Goal: Task Accomplishment & Management: Manage account settings

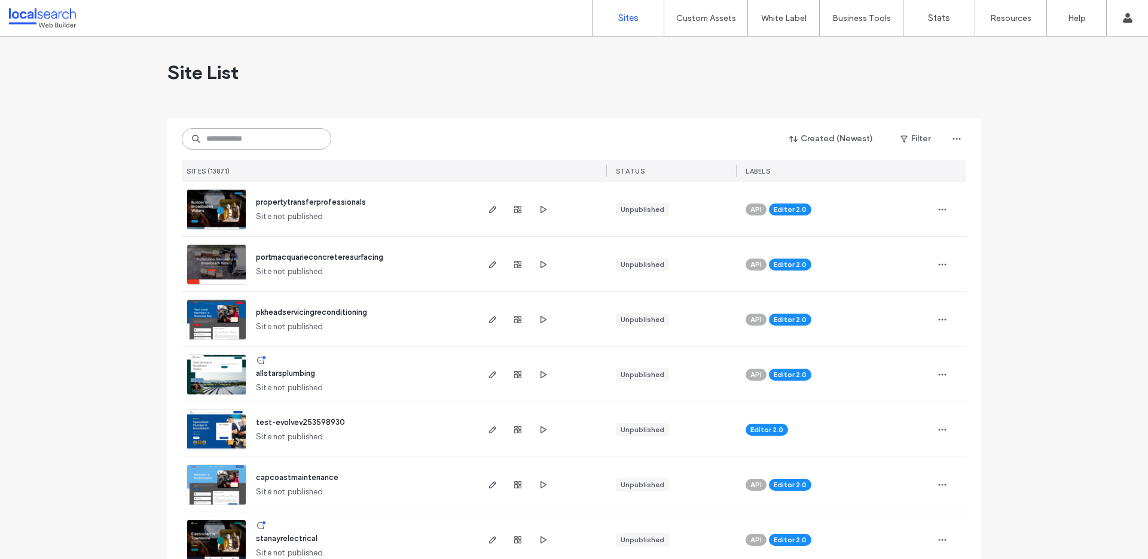
click at [273, 147] on input at bounding box center [257, 139] width 150 height 22
type input "*"
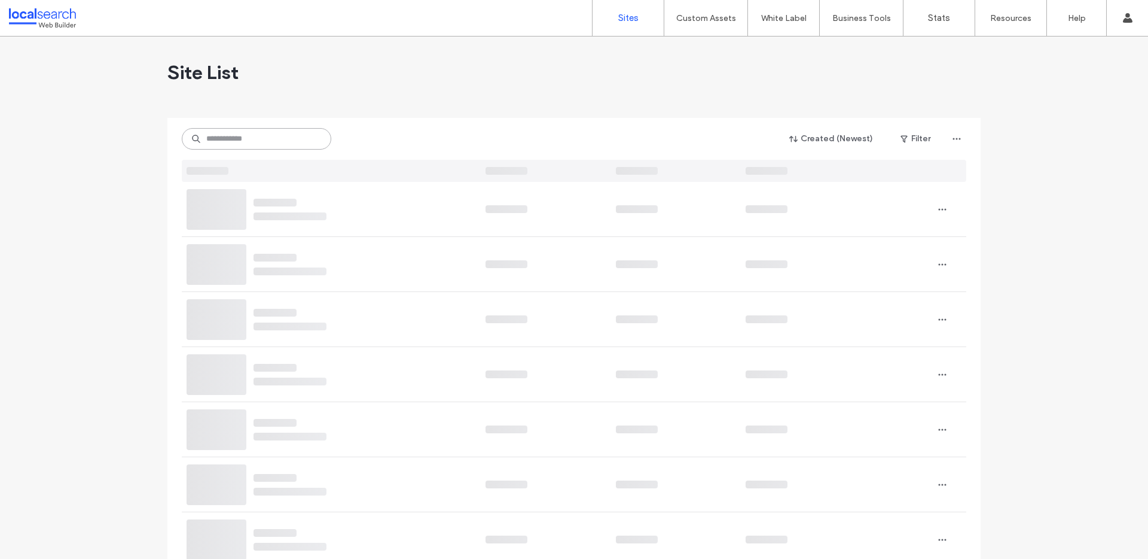
type input "*"
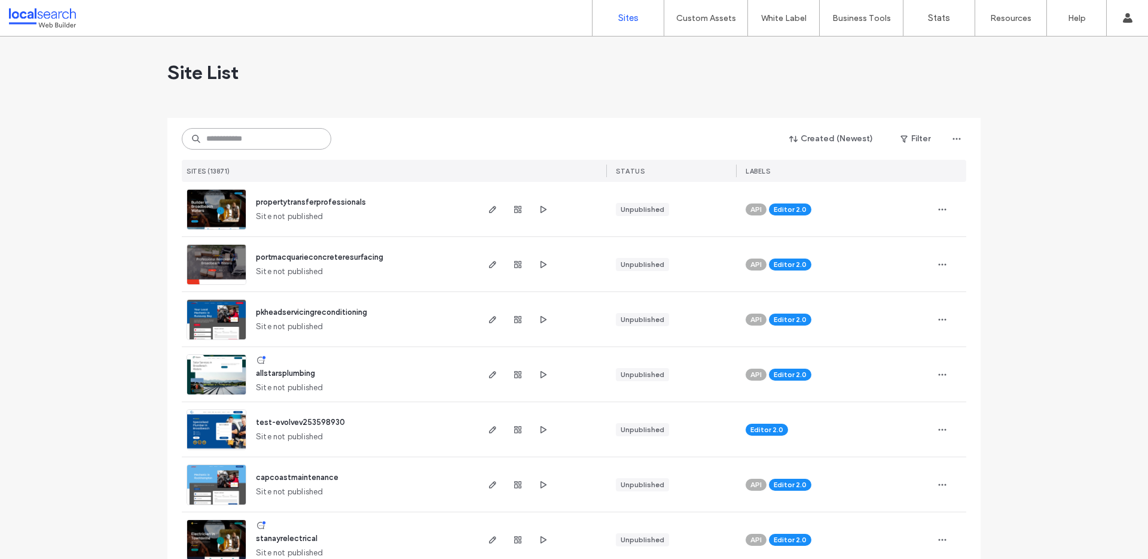
paste input "********"
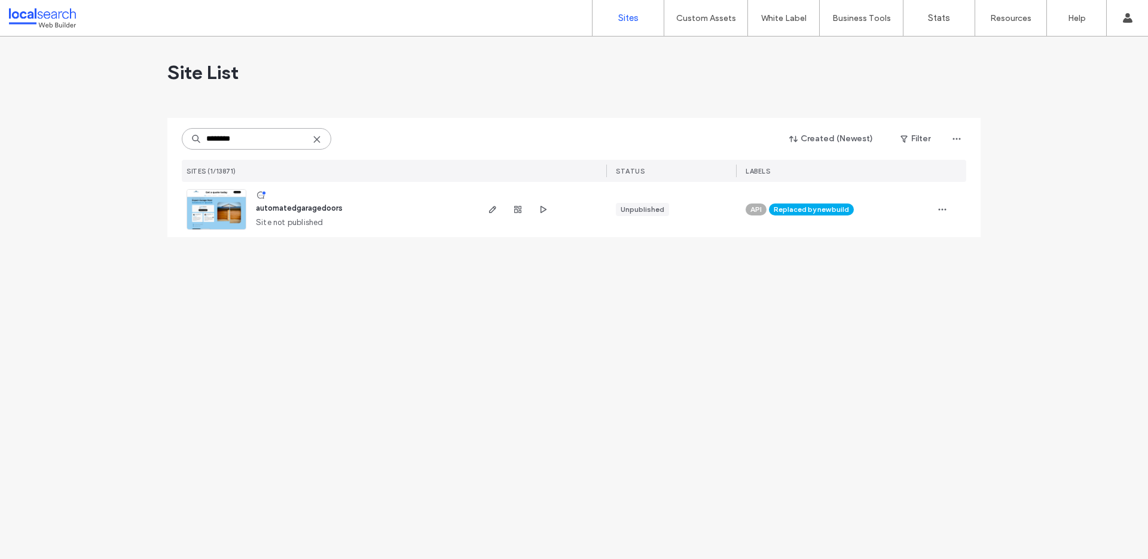
drag, startPoint x: 269, startPoint y: 141, endPoint x: 42, endPoint y: 129, distance: 227.6
click at [42, 129] on div "Site List ******** Created (Newest) Filter SITES (1/13871) STATUS LABELS automa…" at bounding box center [574, 297] width 1148 height 522
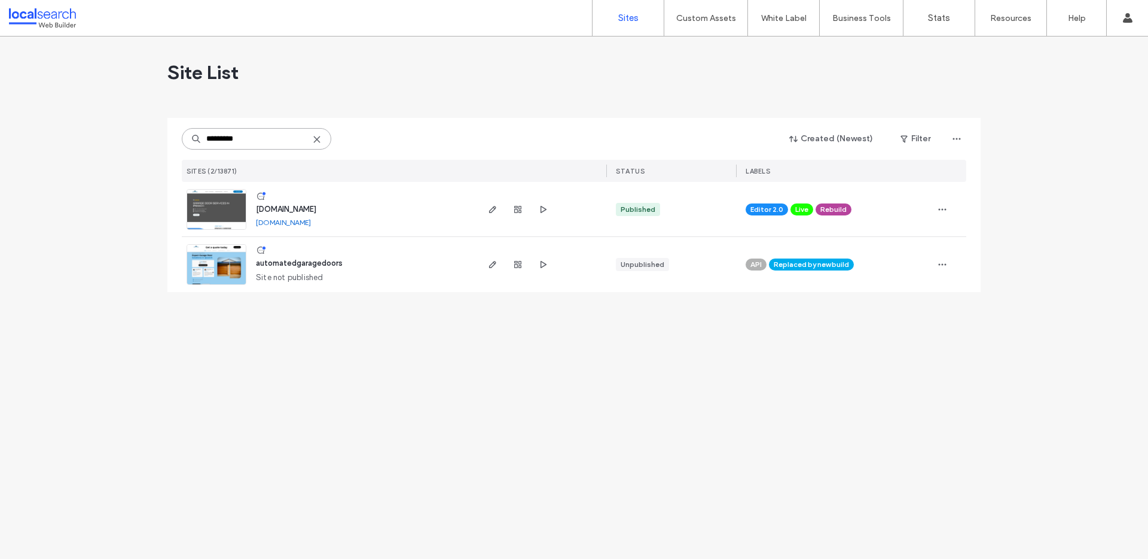
type input "*********"
click at [316, 209] on span "[DOMAIN_NAME]" at bounding box center [286, 209] width 60 height 9
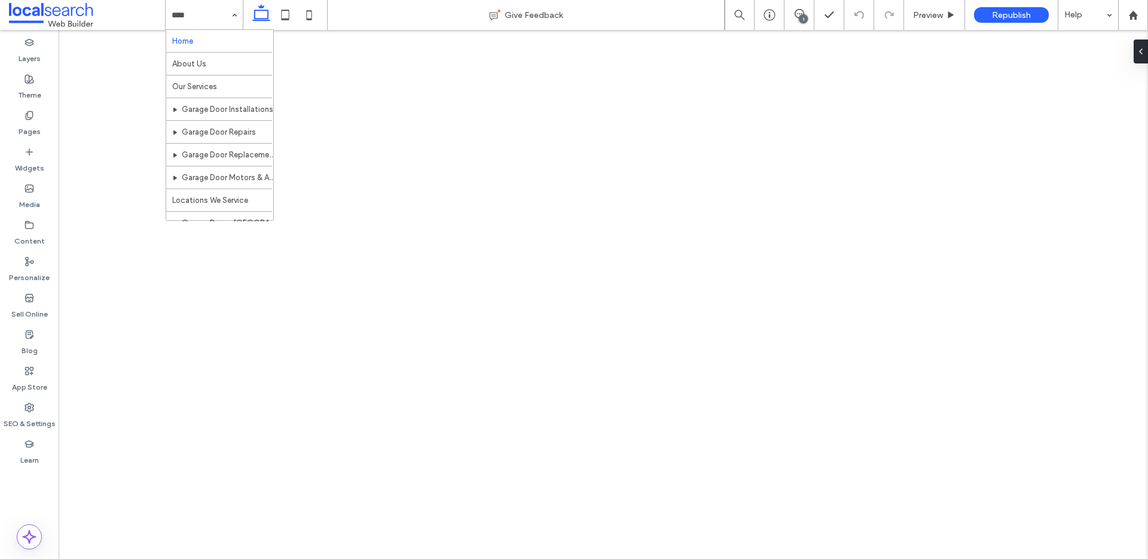
click at [230, 10] on div "Home About Us Our Services Garage Door Installations Garage Door Repairs Garage…" at bounding box center [204, 15] width 77 height 30
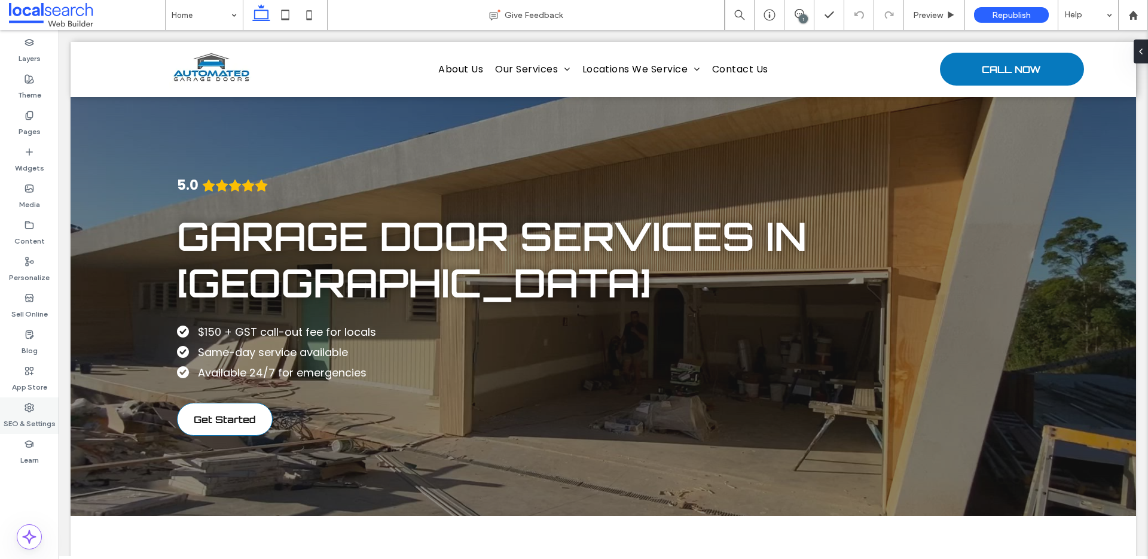
click at [35, 407] on div "SEO & Settings" at bounding box center [29, 415] width 59 height 36
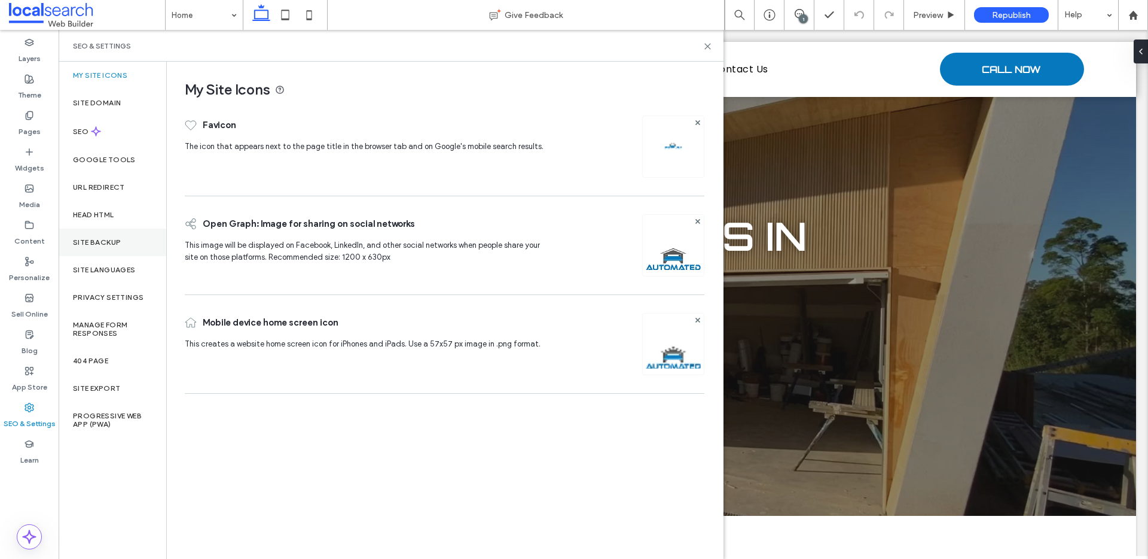
click at [109, 248] on div "Site Backup" at bounding box center [113, 242] width 108 height 28
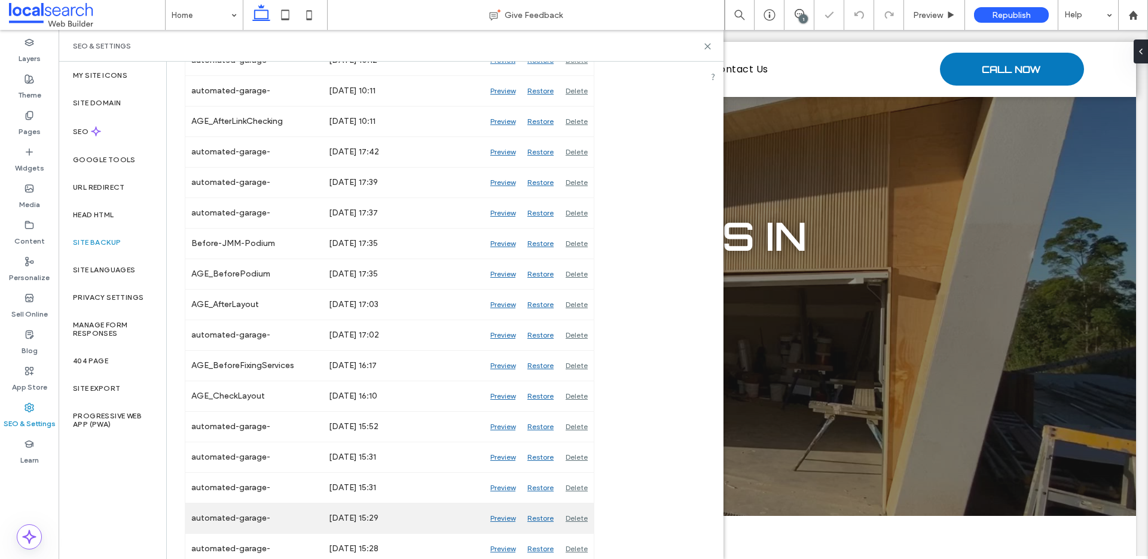
scroll to position [2451, 0]
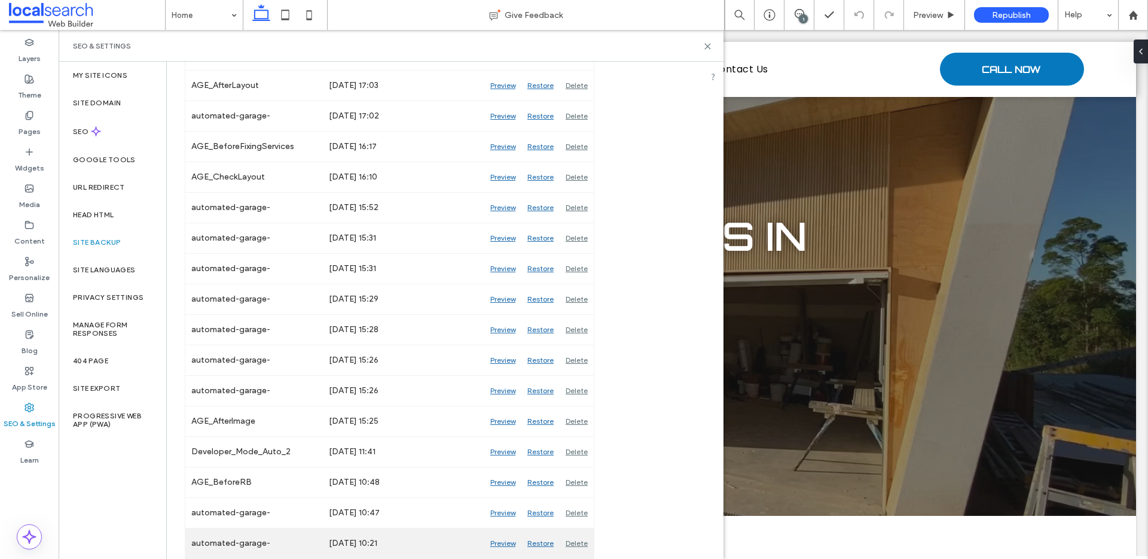
click at [510, 544] on div "Preview" at bounding box center [502, 543] width 37 height 30
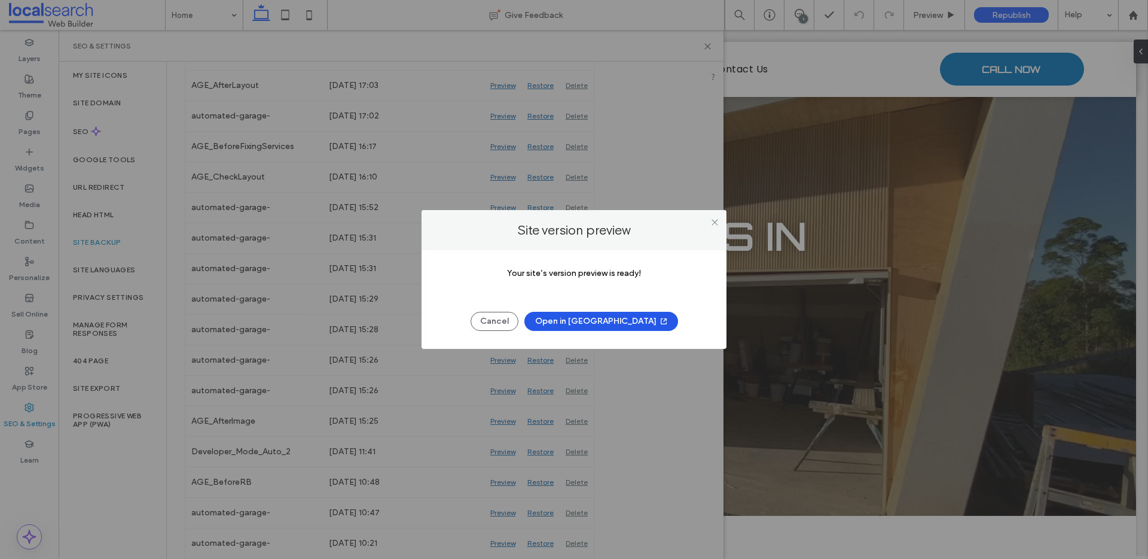
click at [620, 315] on button "Open in New Tab" at bounding box center [602, 321] width 154 height 19
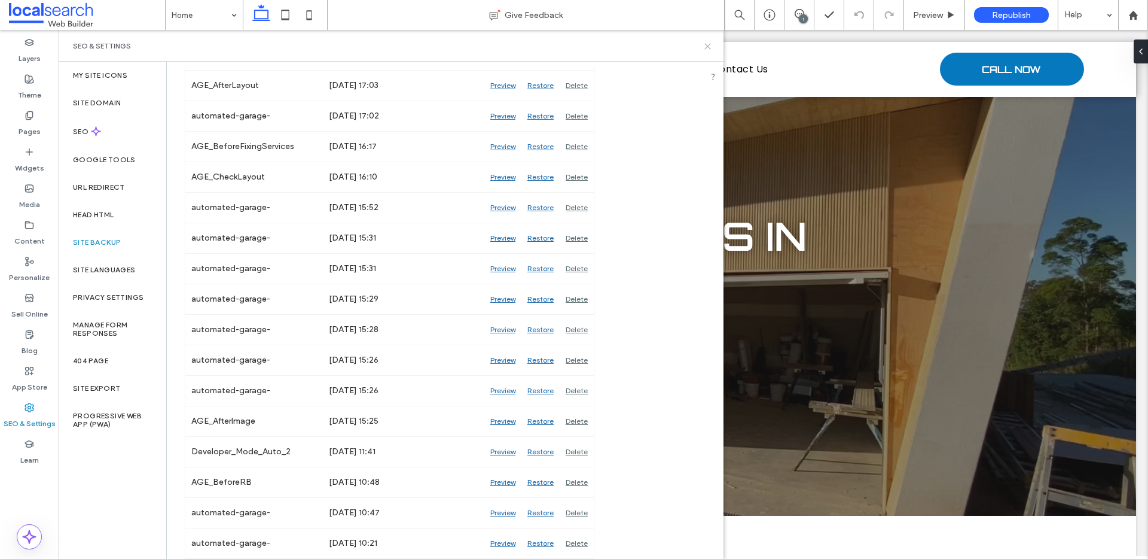
click at [709, 45] on icon at bounding box center [707, 46] width 9 height 9
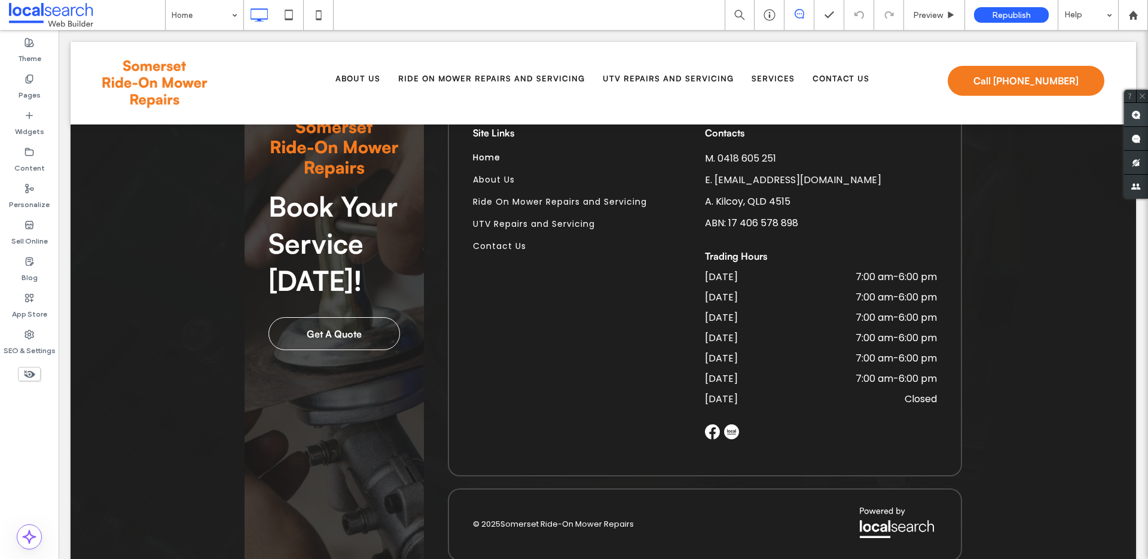
click at [1139, 114] on use at bounding box center [1137, 115] width 10 height 10
click at [767, 358] on div "Contacts M. 0418 605 251 E. somersetrideonrepairs@gmail.com A. Kilcoy, QLD 4515…" at bounding box center [821, 282] width 232 height 325
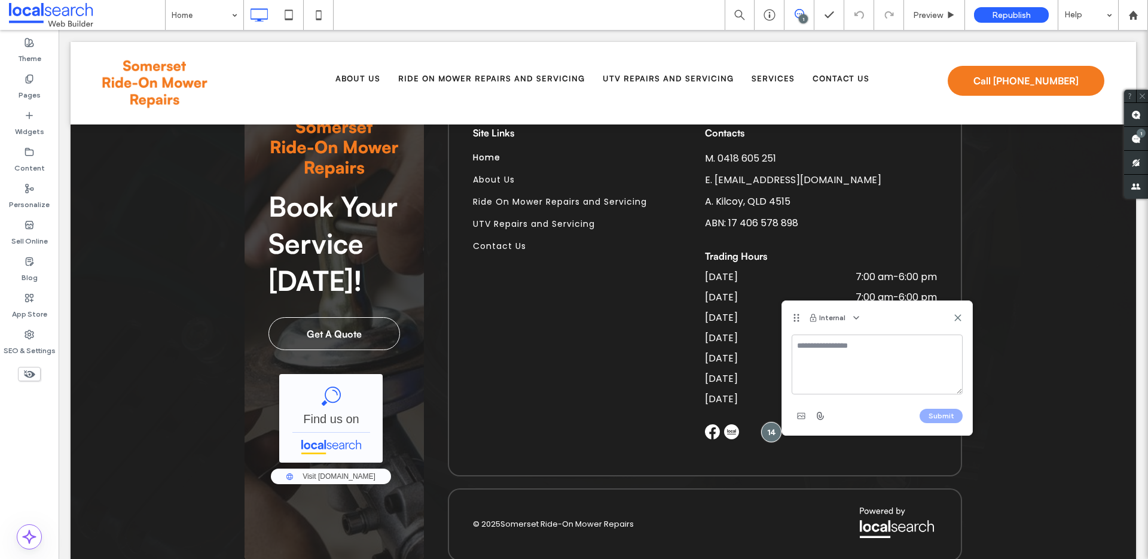
click at [853, 362] on textarea at bounding box center [877, 364] width 171 height 60
type textarea "*"
type textarea "**********"
click at [940, 412] on button "Submit" at bounding box center [941, 415] width 43 height 14
